Goal: Book appointment/travel/reservation

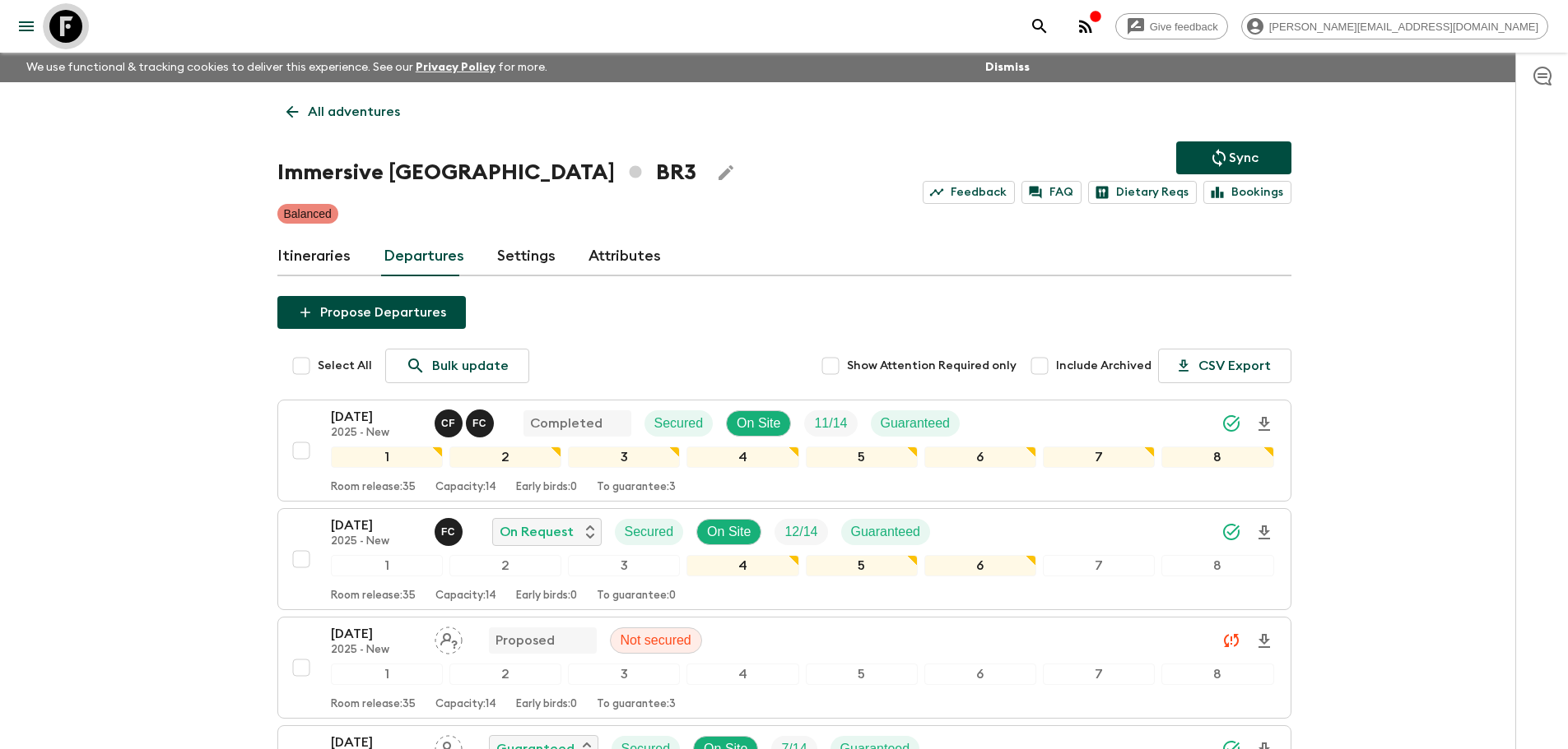
click at [76, 29] on icon at bounding box center [66, 26] width 33 height 33
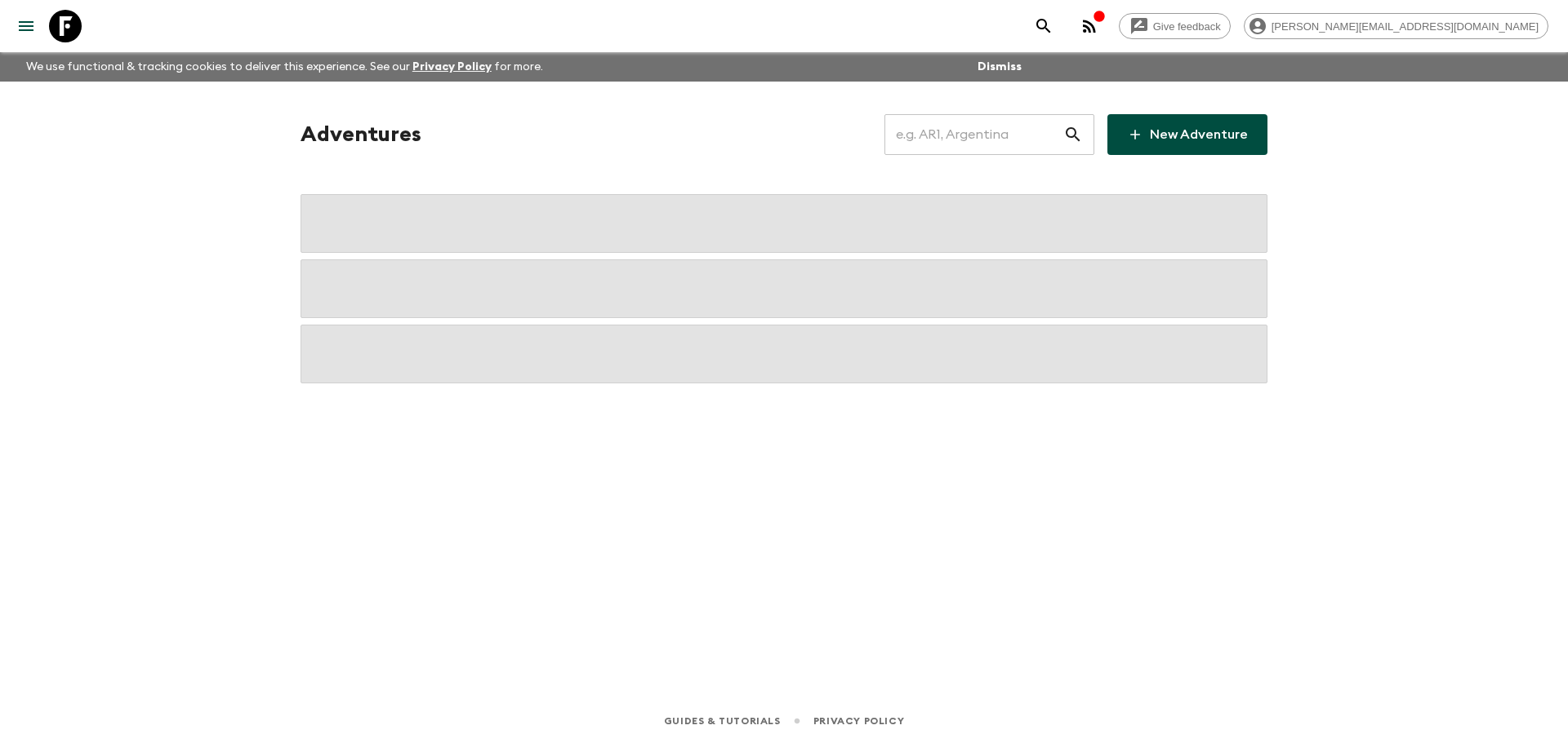
click at [1017, 129] on input "text" at bounding box center [973, 135] width 179 height 46
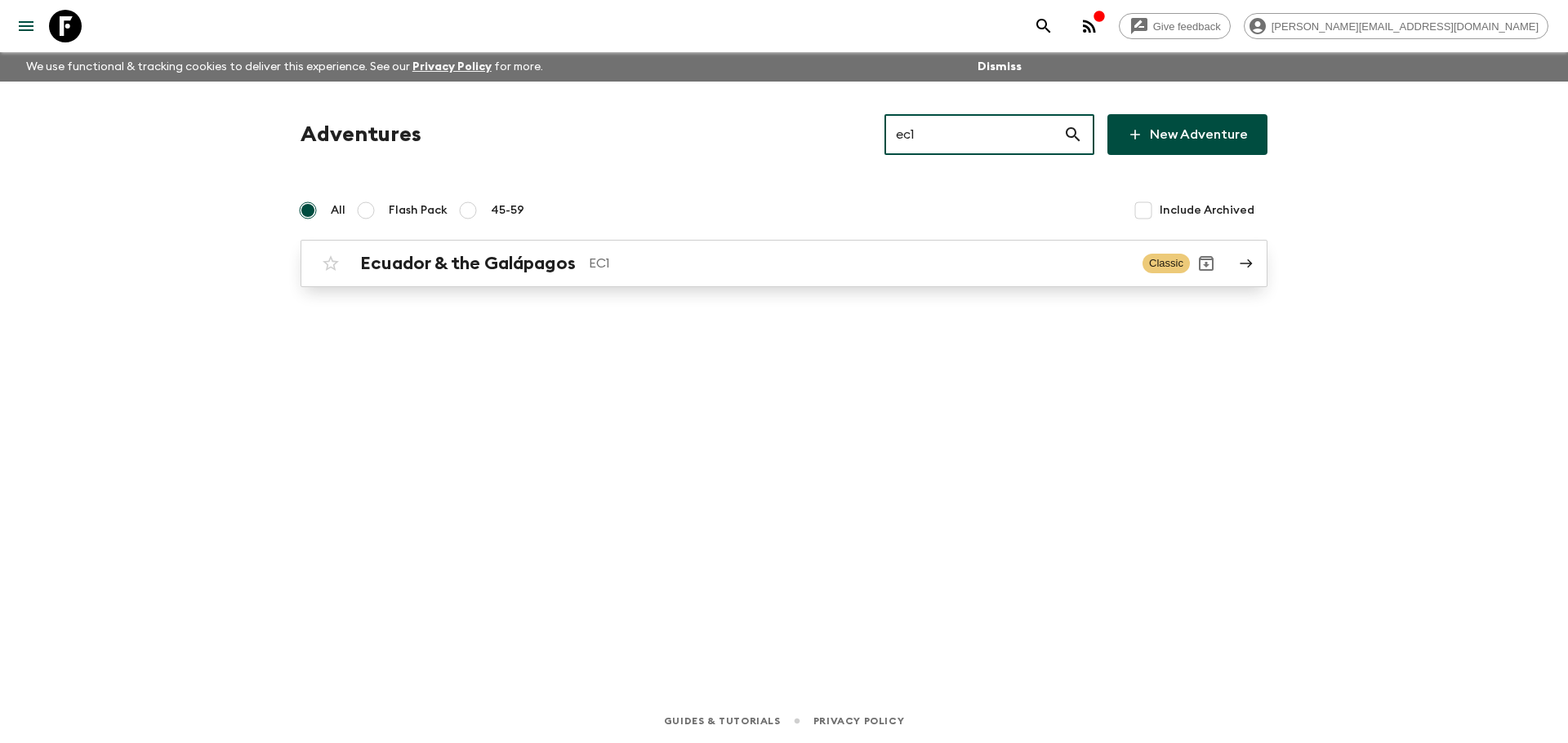
type input "ec1"
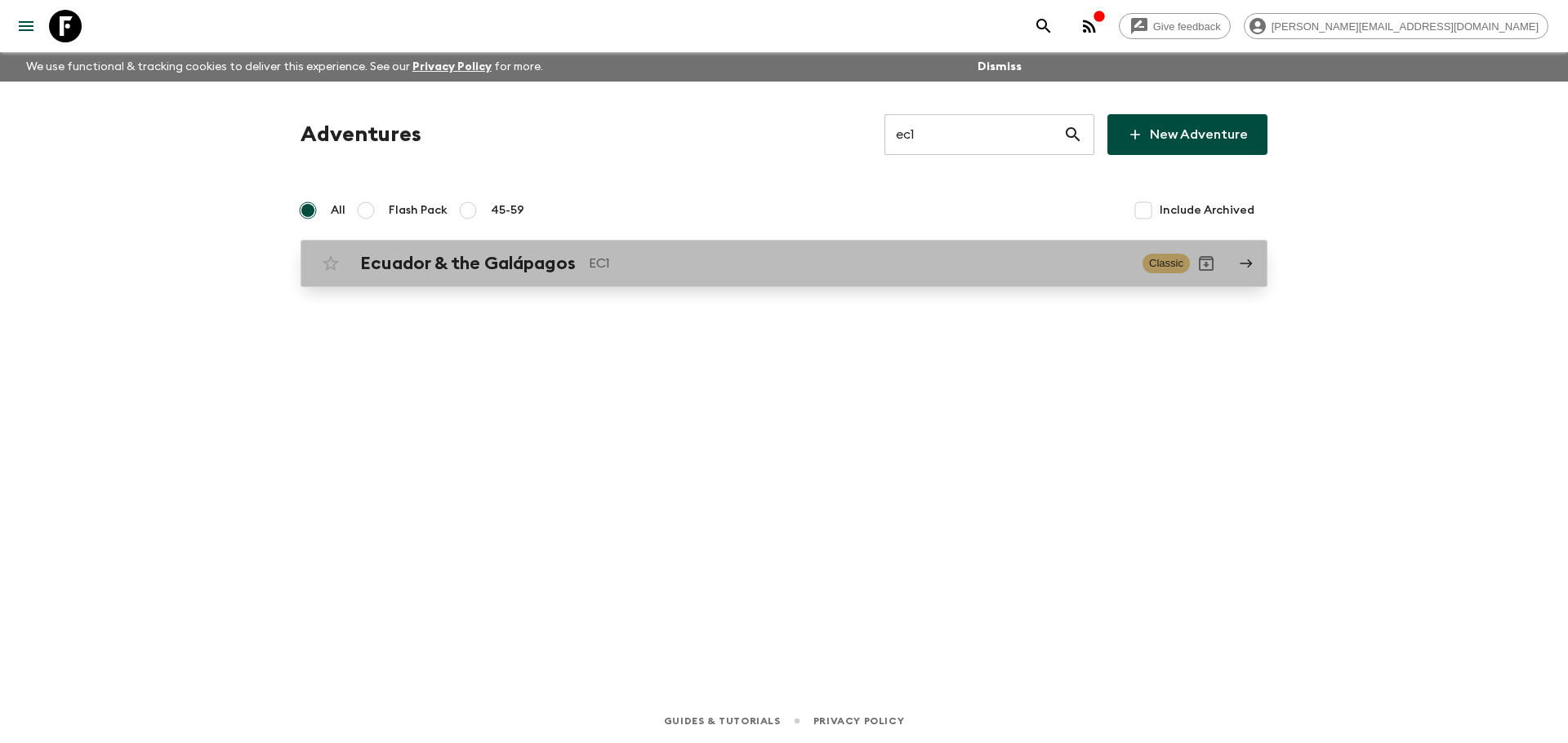
click at [1115, 243] on link "Ecuador & the Galápagos EC1 Classic" at bounding box center [784, 263] width 967 height 48
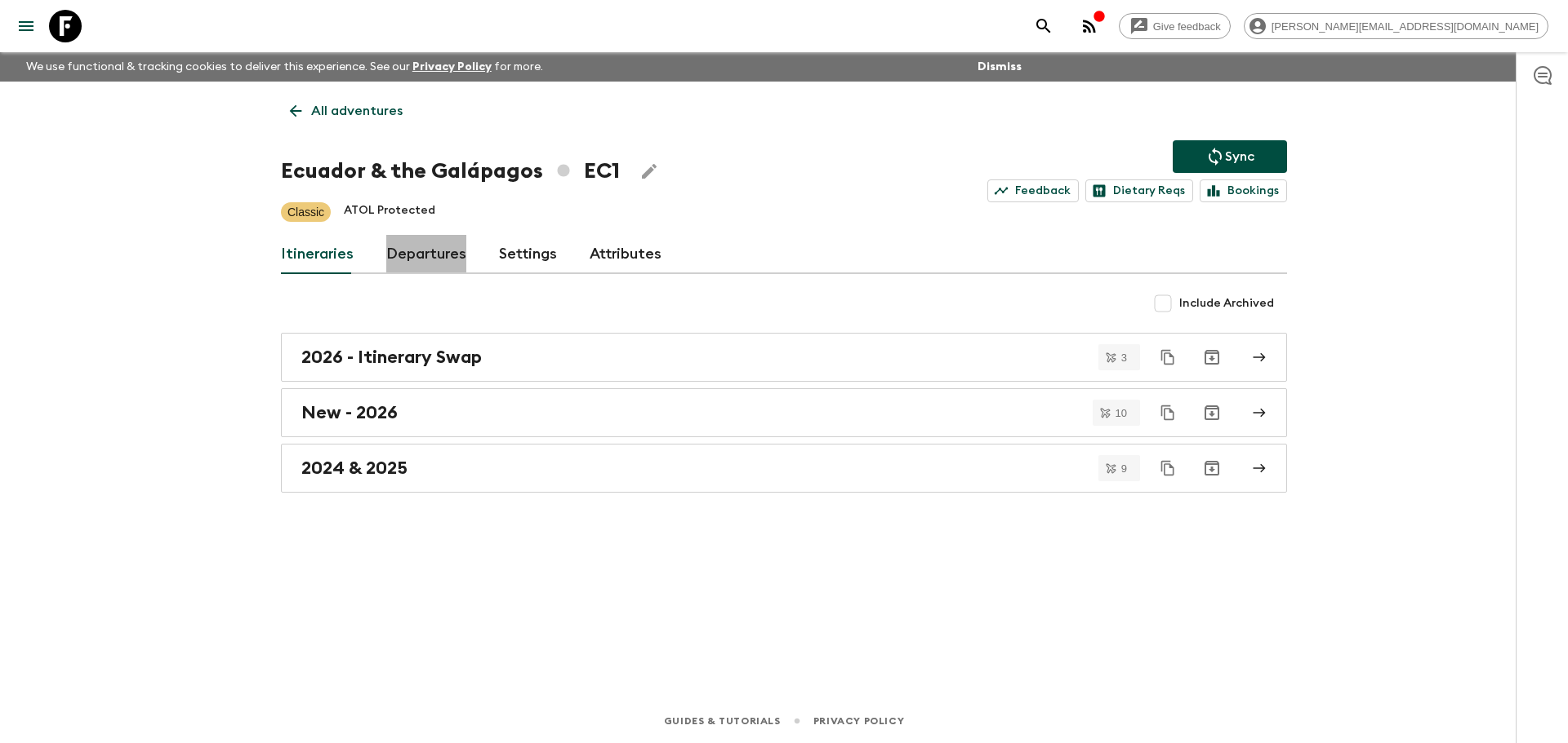
click at [432, 256] on link "Departures" at bounding box center [426, 254] width 80 height 39
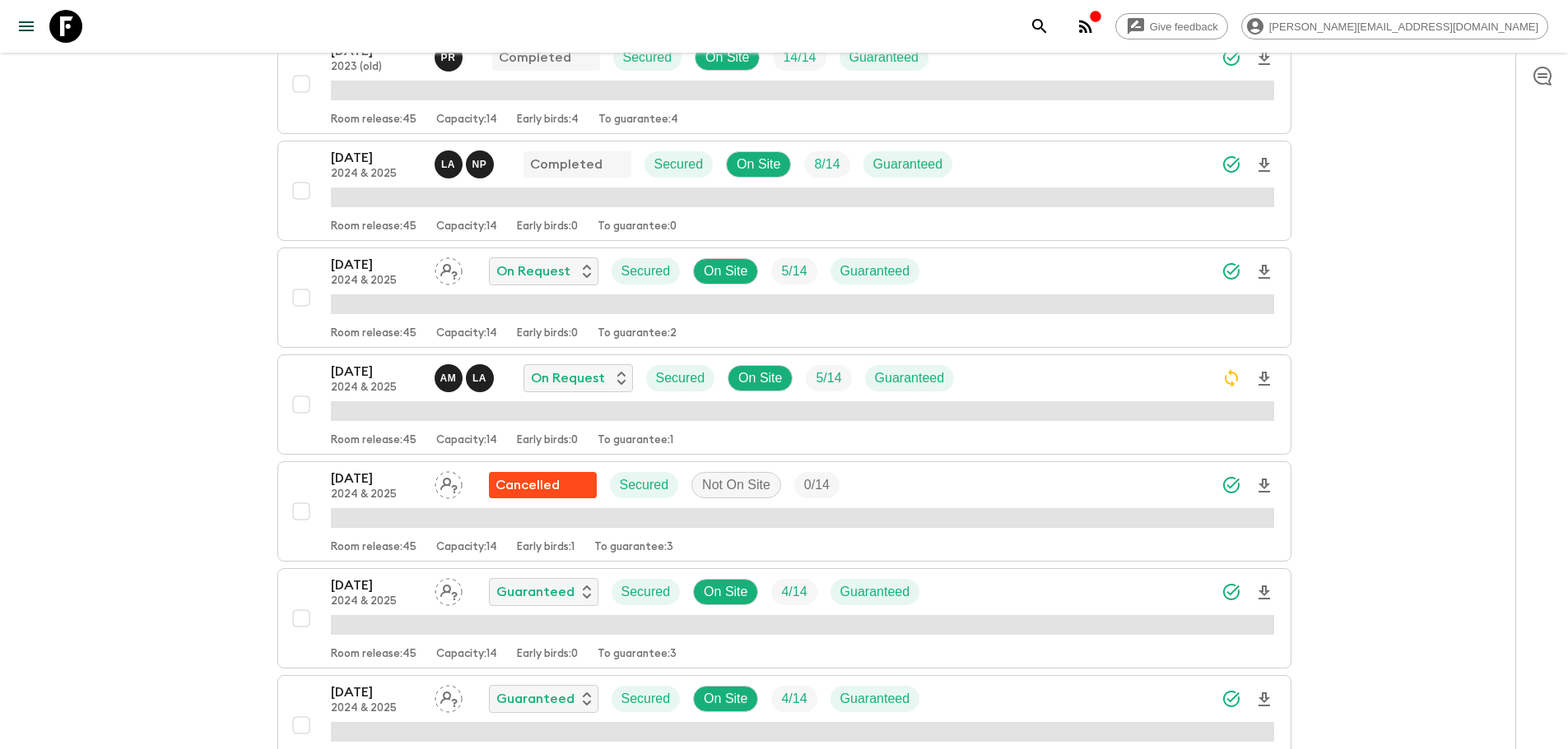
scroll to position [986, 0]
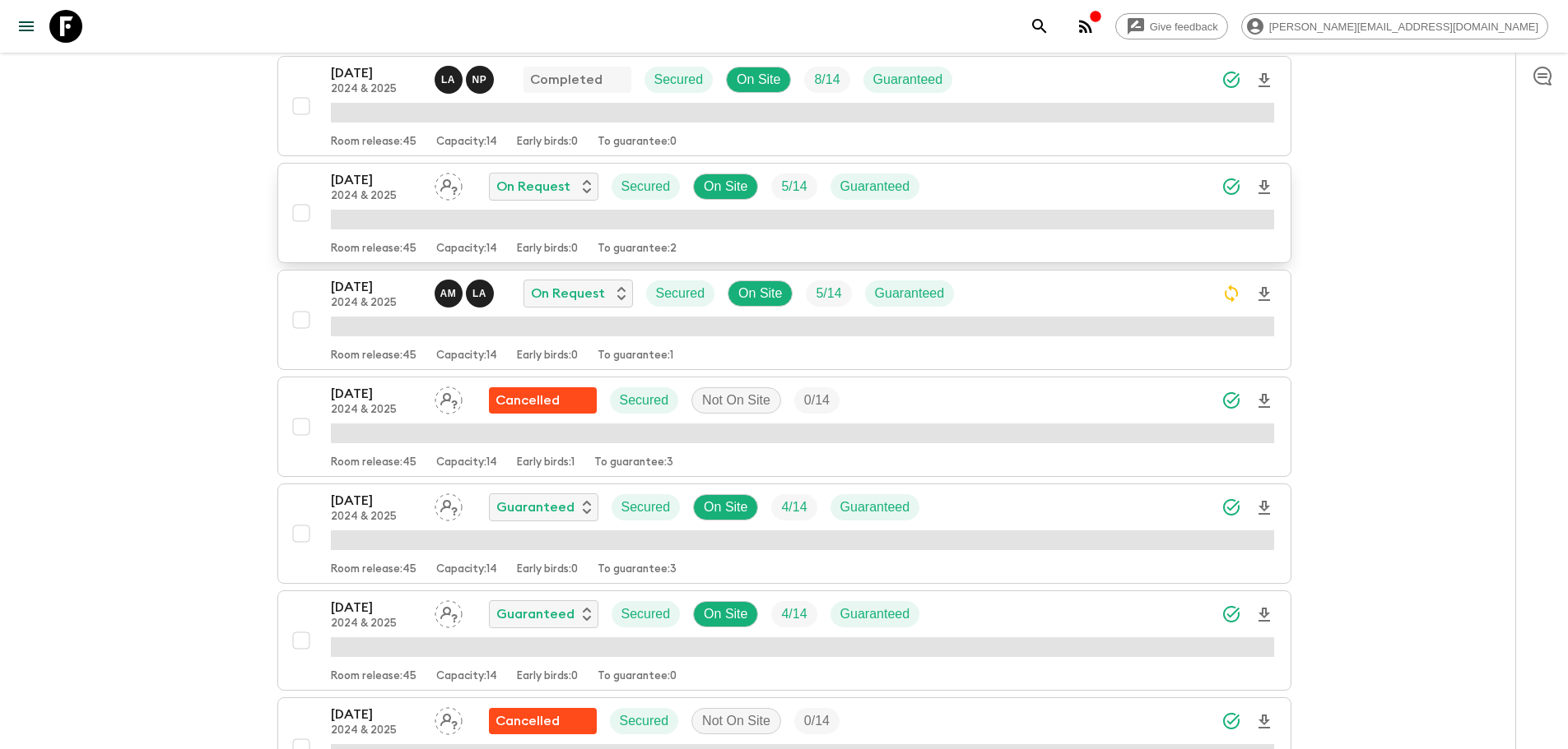
click at [1063, 192] on div "[DATE] 2024 & 2025 On Request Secured On Site 5 / 14 Guaranteed" at bounding box center [802, 186] width 943 height 33
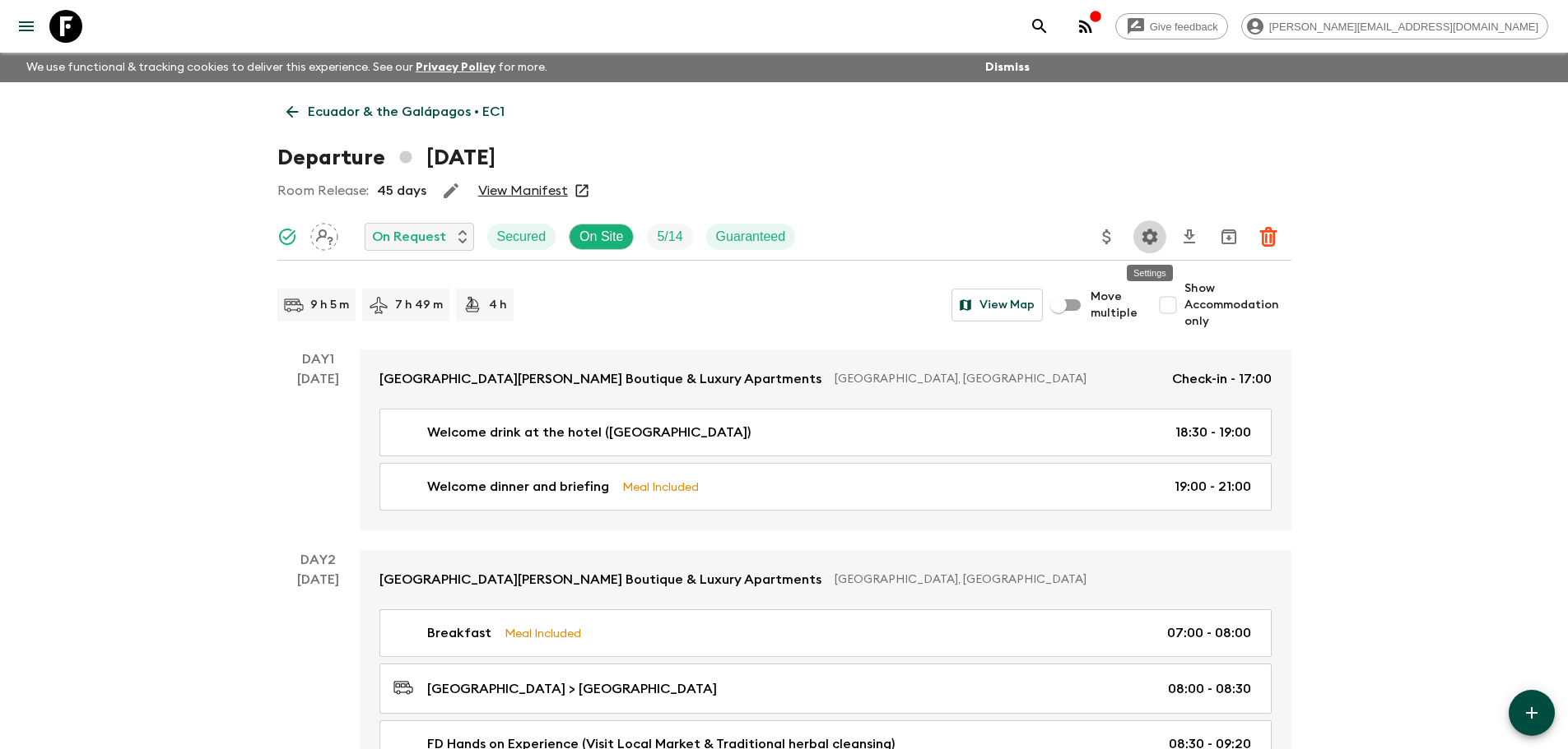
click at [1149, 233] on icon "Settings" at bounding box center [1149, 236] width 16 height 16
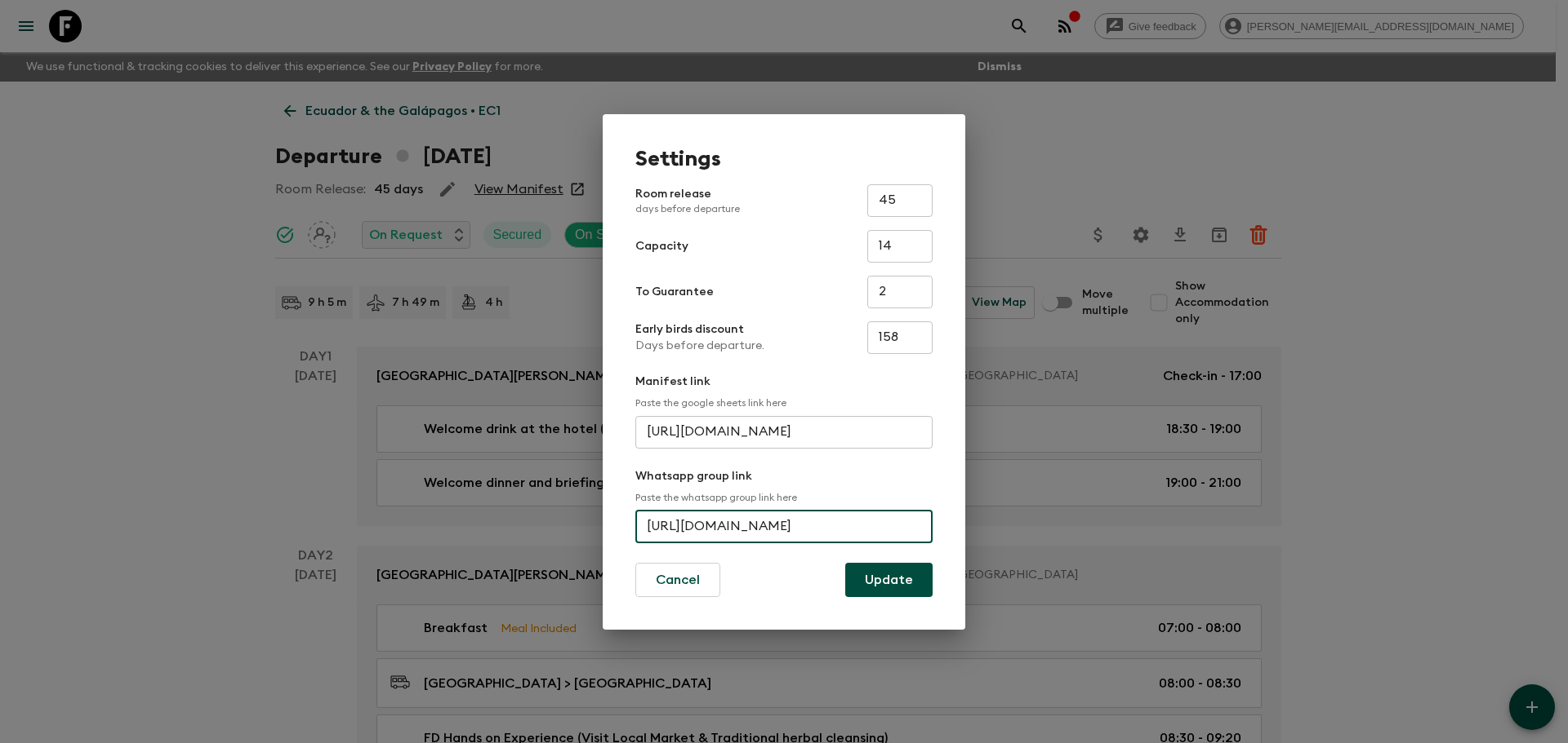
scroll to position [0, 79]
drag, startPoint x: 644, startPoint y: 523, endPoint x: 1061, endPoint y: 489, distance: 418.4
click at [1061, 489] on div "Settings Room release days before departure 45 ​ Capacity 14 ​ To Guarantee 2 ​…" at bounding box center [784, 371] width 1568 height 743
